Goal: Find specific page/section: Find specific page/section

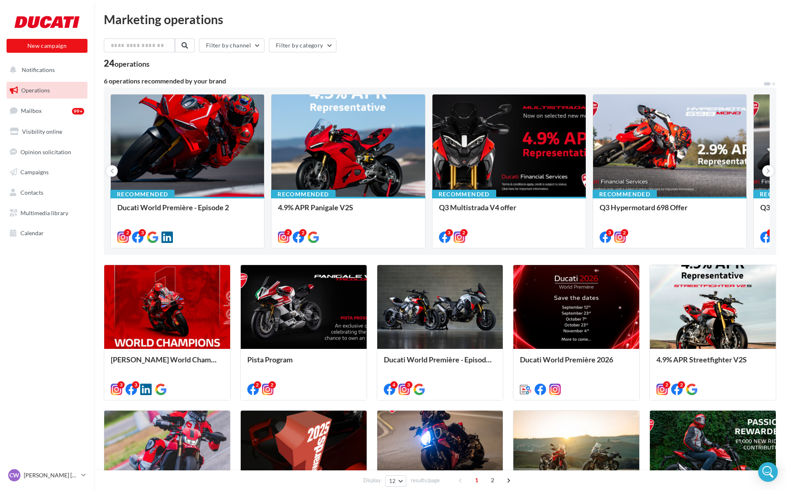
scroll to position [2, 0]
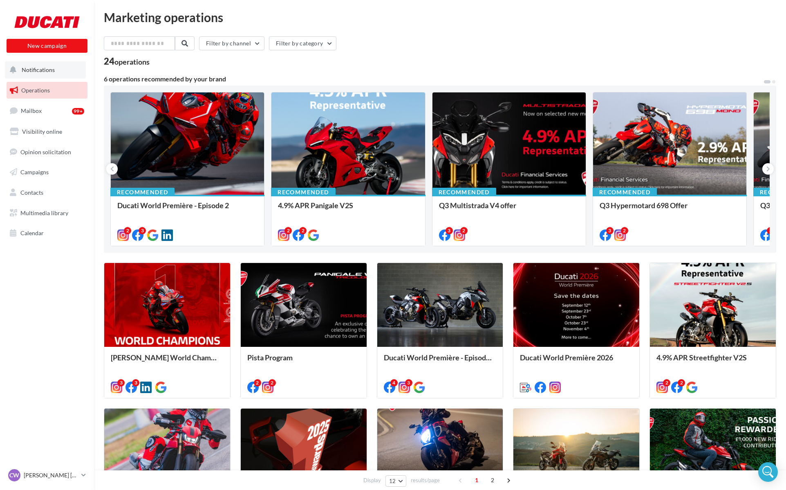
click at [29, 68] on span "Notifications" at bounding box center [38, 69] width 33 height 7
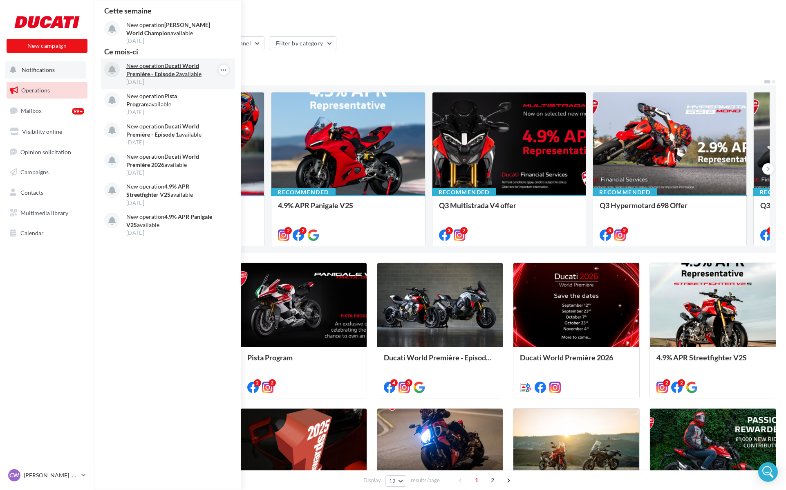
click at [168, 73] on strong "Ducati World Première - Episode 2" at bounding box center [162, 69] width 73 height 15
click at [287, 79] on div "6 operations recommended by your brand" at bounding box center [434, 79] width 660 height 7
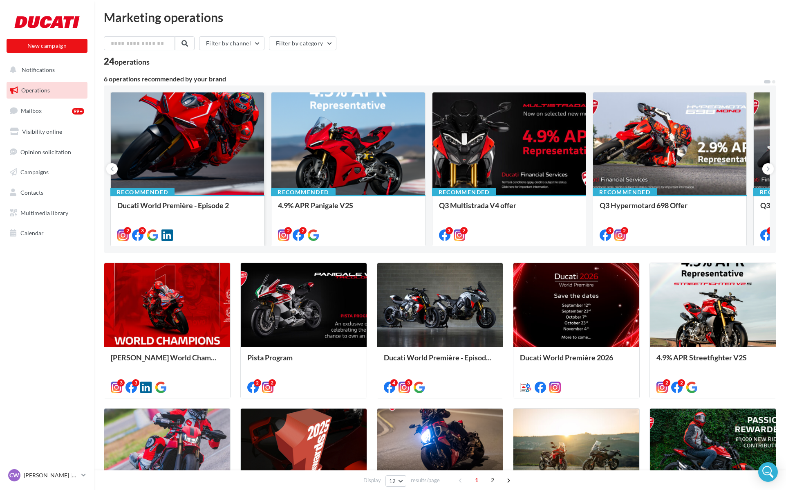
click at [248, 106] on div at bounding box center [187, 143] width 153 height 103
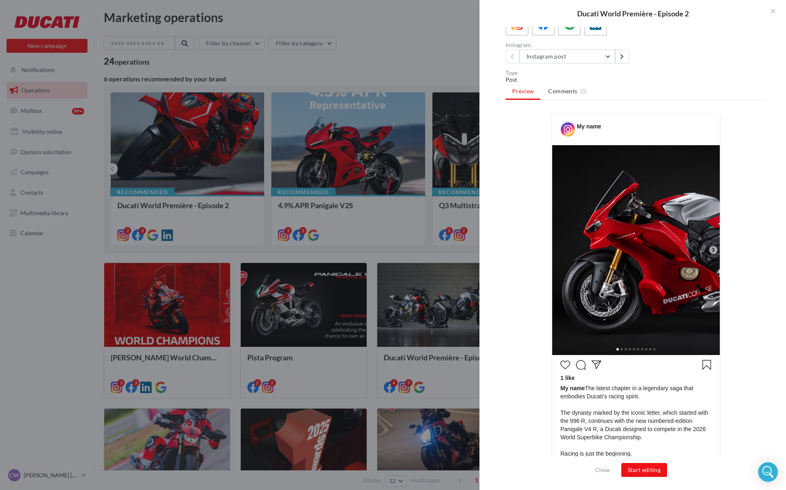
scroll to position [121, 0]
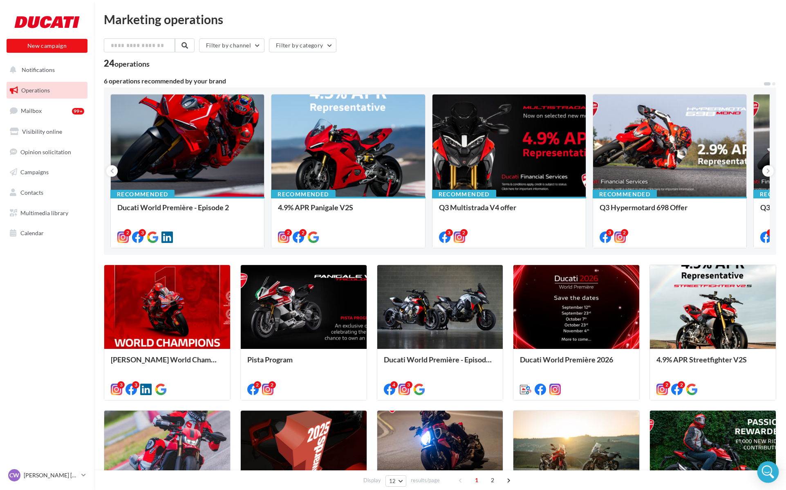
scroll to position [5, 0]
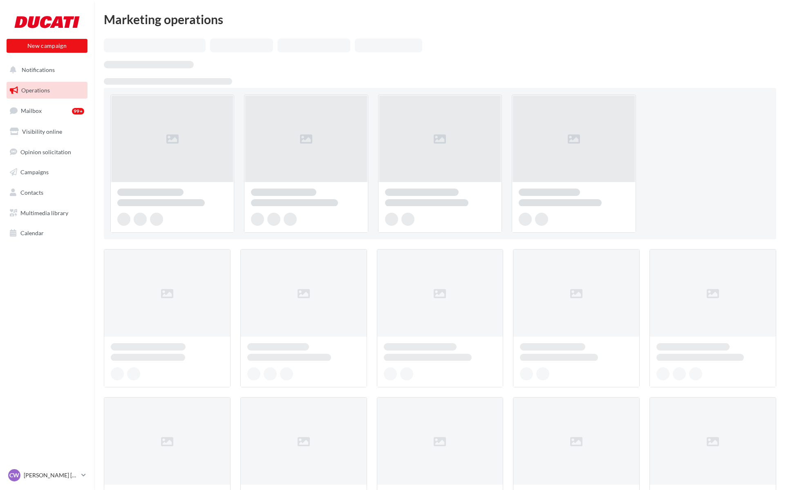
scroll to position [5, 0]
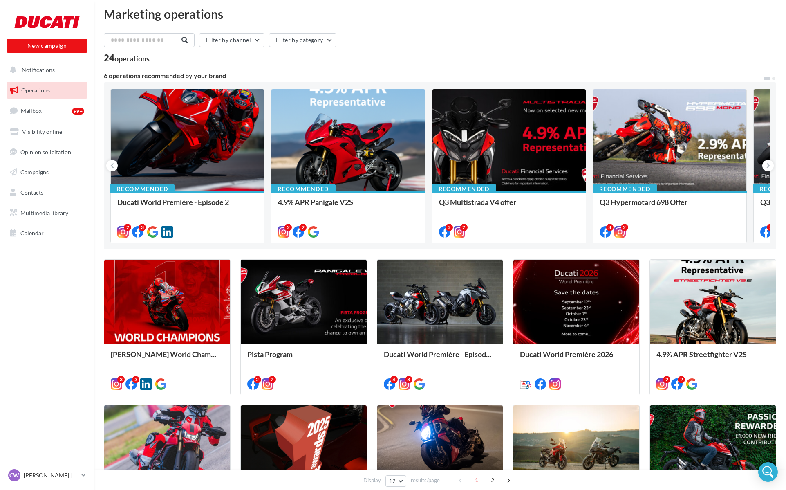
click at [49, 92] on span "Operations" at bounding box center [35, 90] width 29 height 7
click at [31, 68] on span "Notifications" at bounding box center [38, 69] width 33 height 7
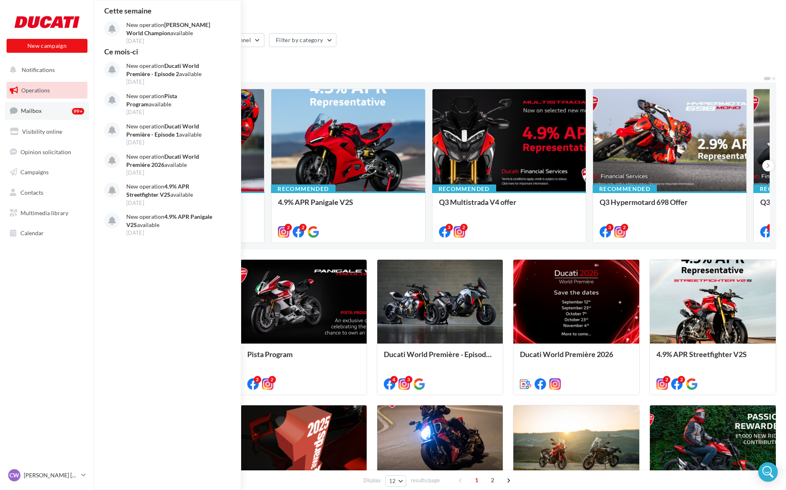
click at [40, 117] on link "Mailbox 99+" at bounding box center [47, 111] width 84 height 18
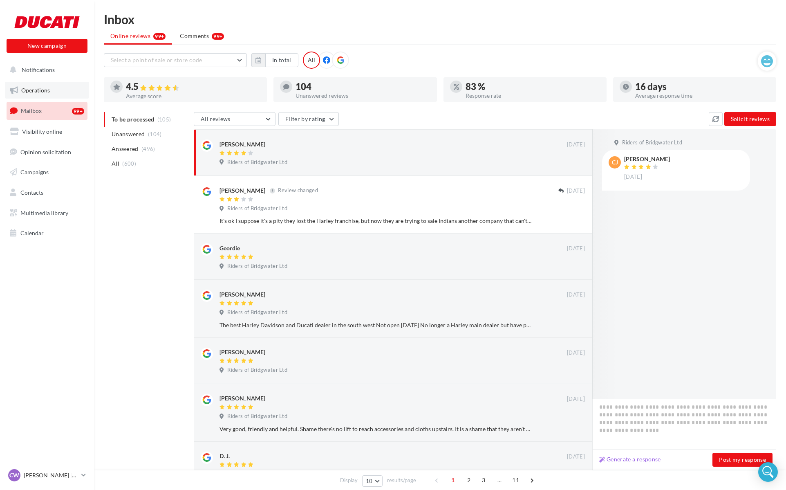
click at [35, 94] on link "Operations" at bounding box center [47, 90] width 84 height 17
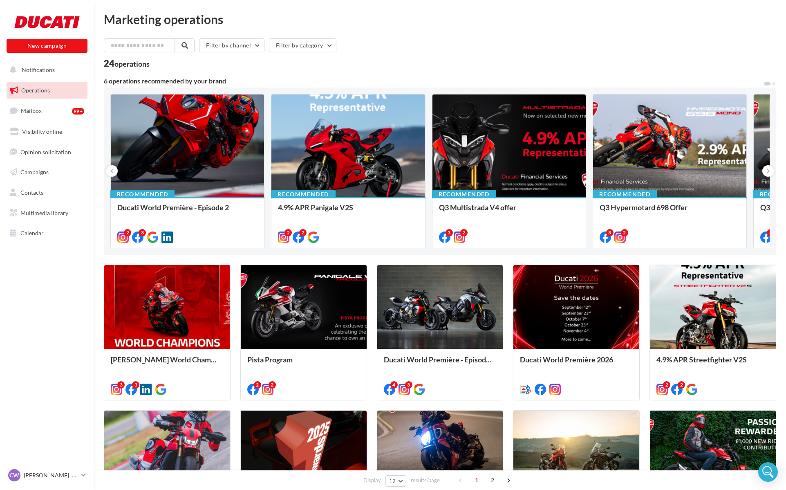
click at [782, 0] on div "Marketing operations Filter by channel Filter by category 24 operations 6 opera…" at bounding box center [440, 368] width 692 height 737
